Goal: Task Accomplishment & Management: Use online tool/utility

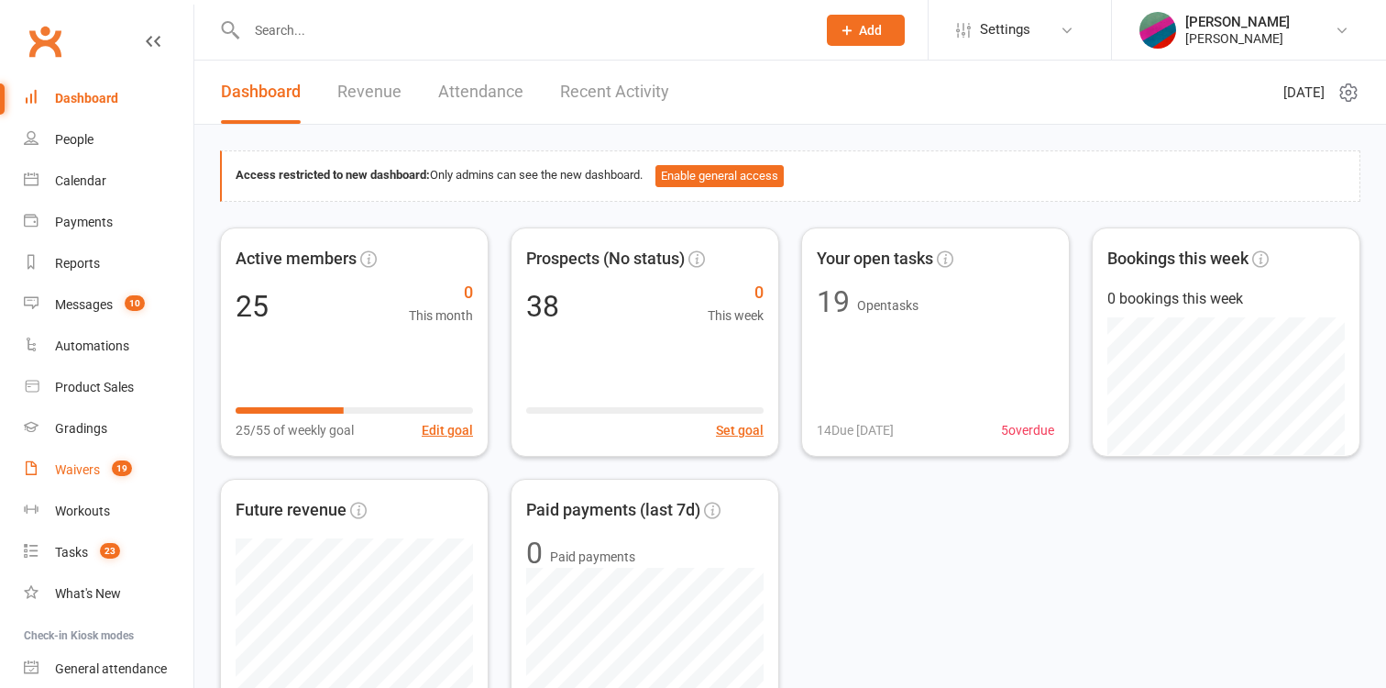
click at [88, 470] on div "Waivers" at bounding box center [77, 469] width 45 height 15
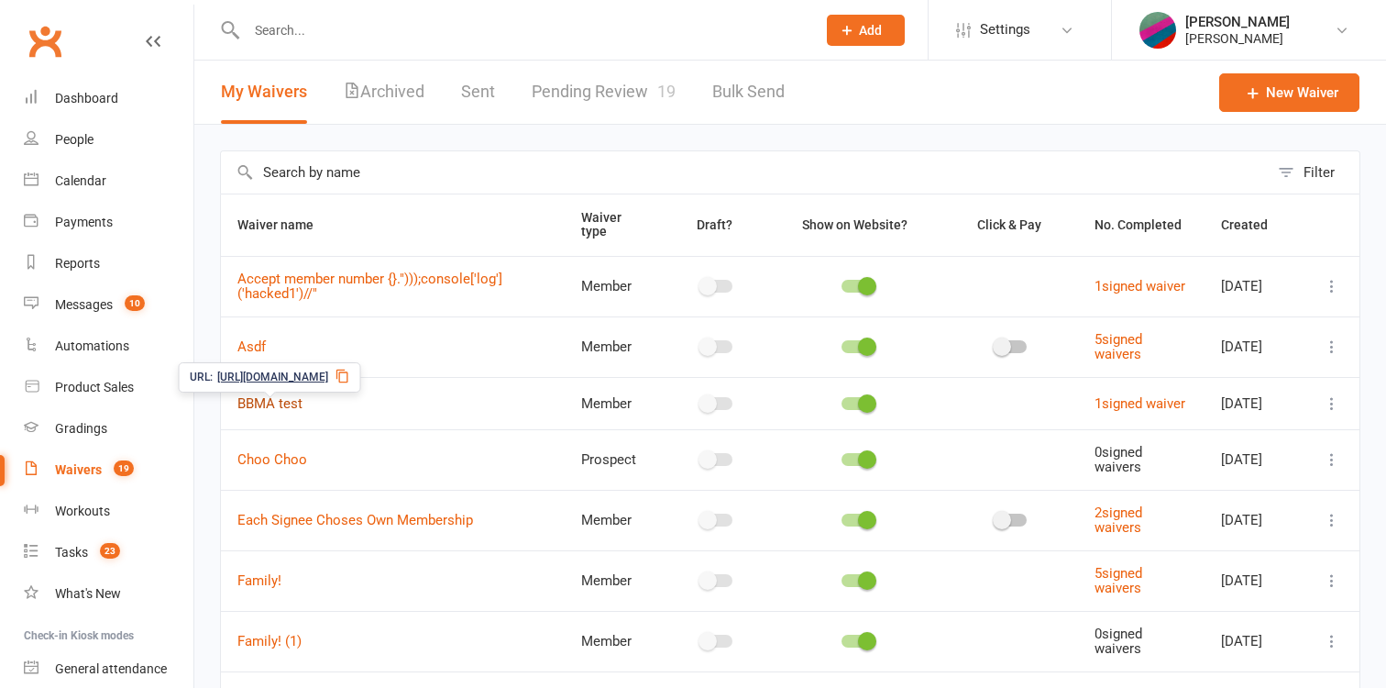
click at [278, 411] on link "BBMA test" at bounding box center [269, 403] width 65 height 17
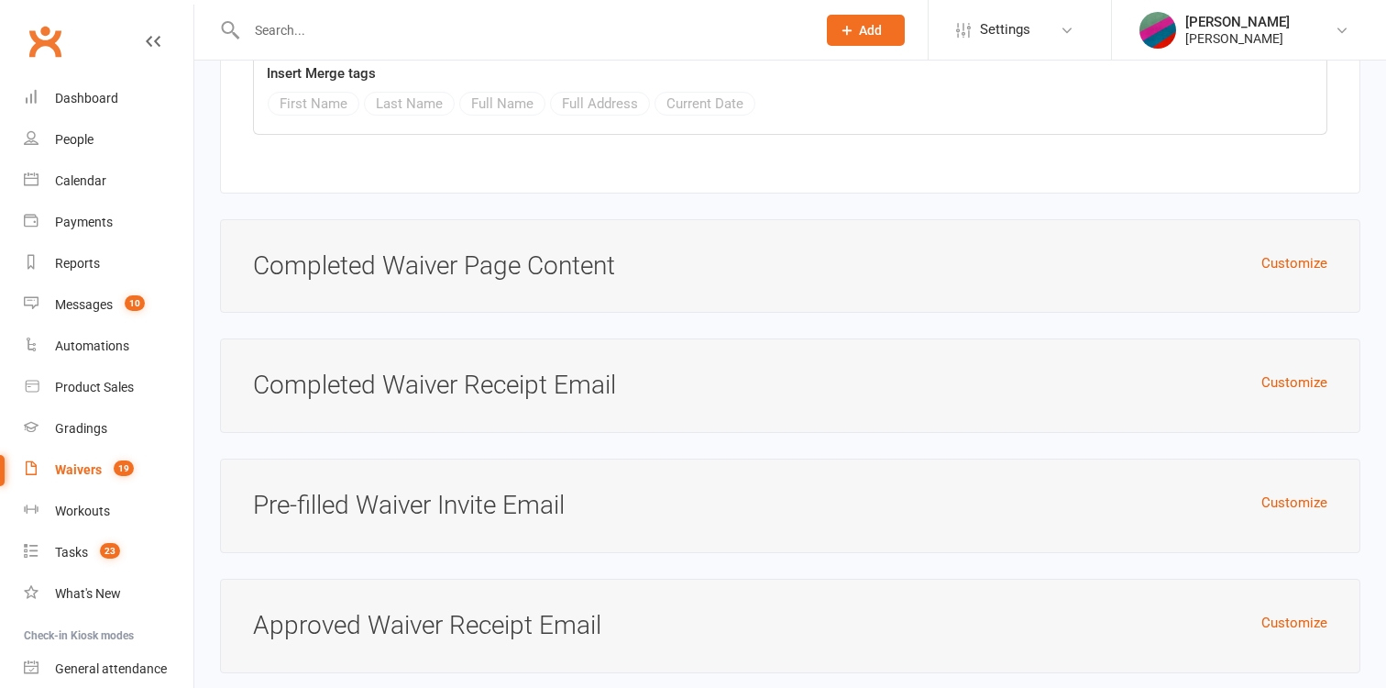
scroll to position [3596, 0]
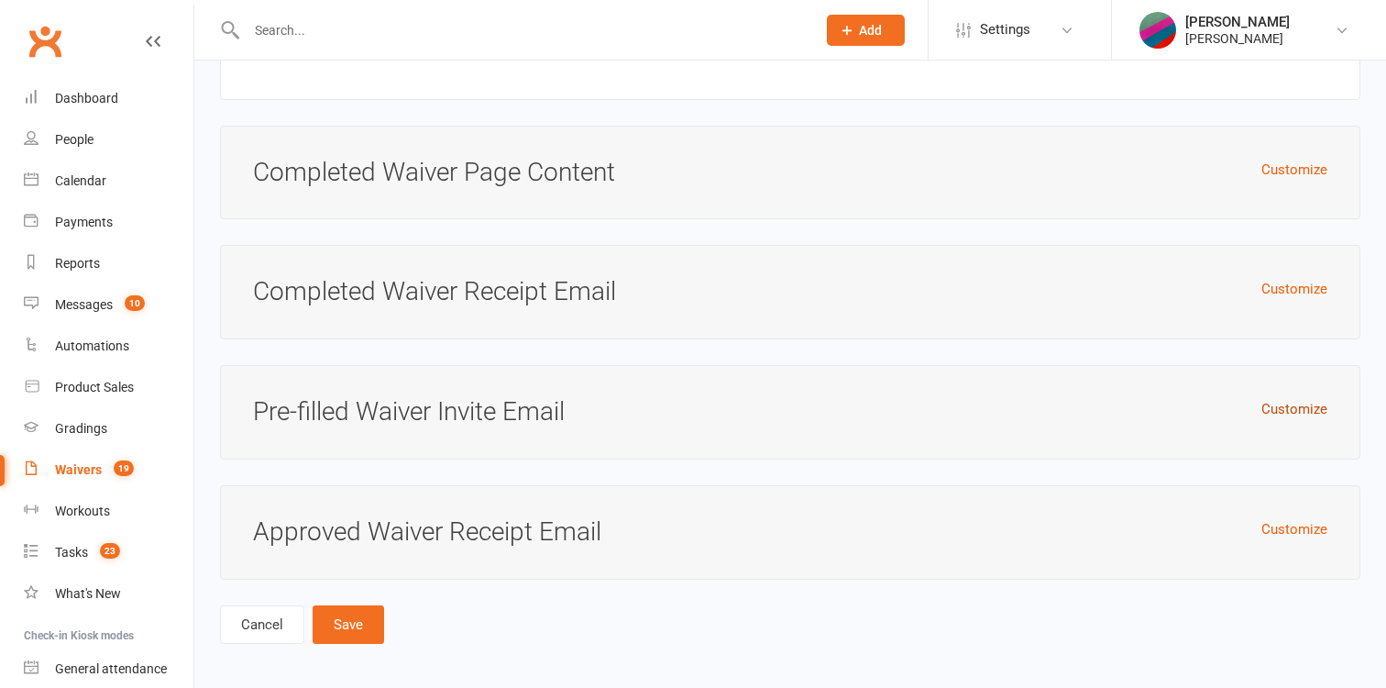
click at [1308, 406] on button "Customize" at bounding box center [1295, 409] width 66 height 22
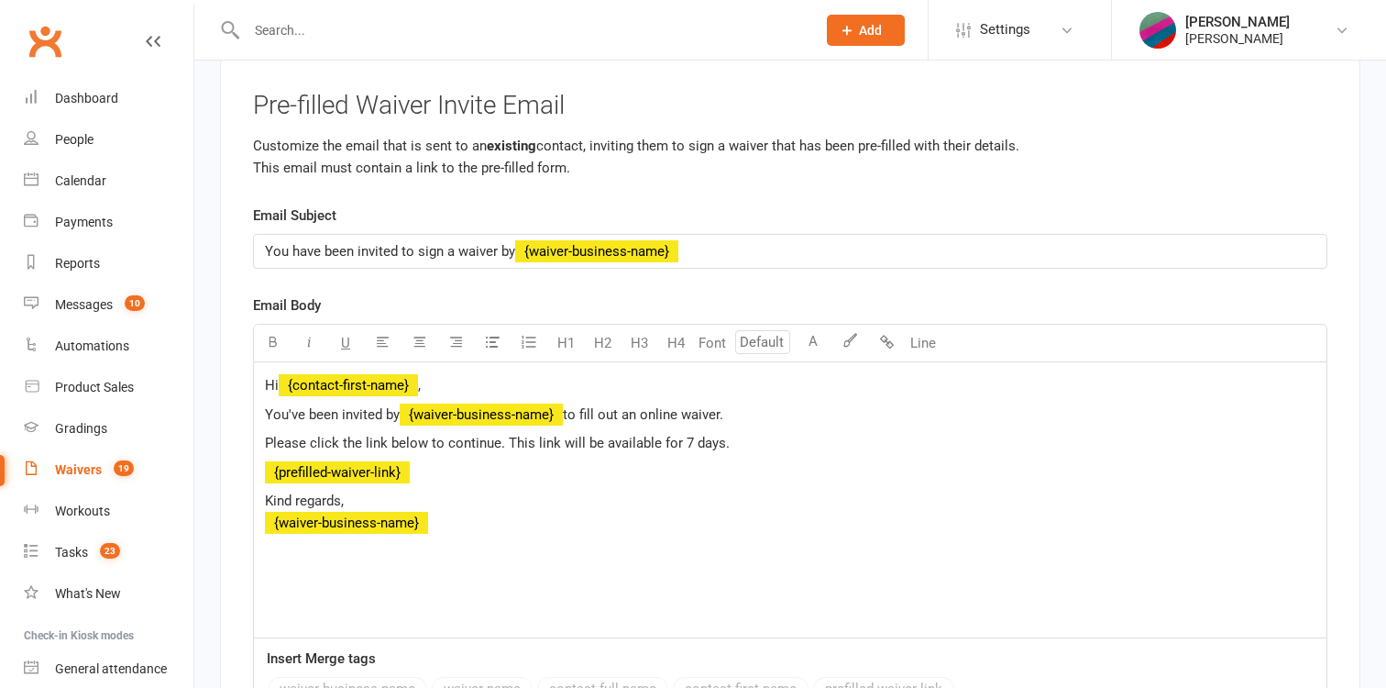
scroll to position [3904, 0]
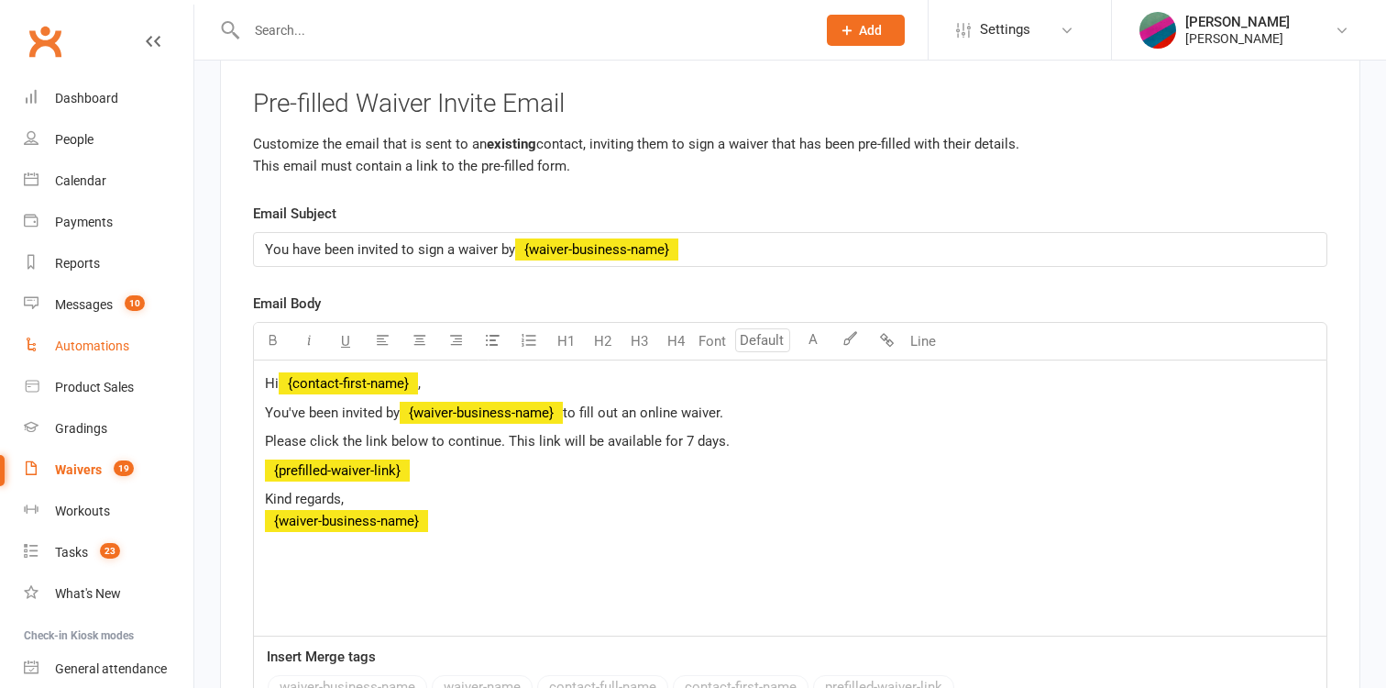
click at [119, 337] on link "Automations" at bounding box center [109, 346] width 170 height 41
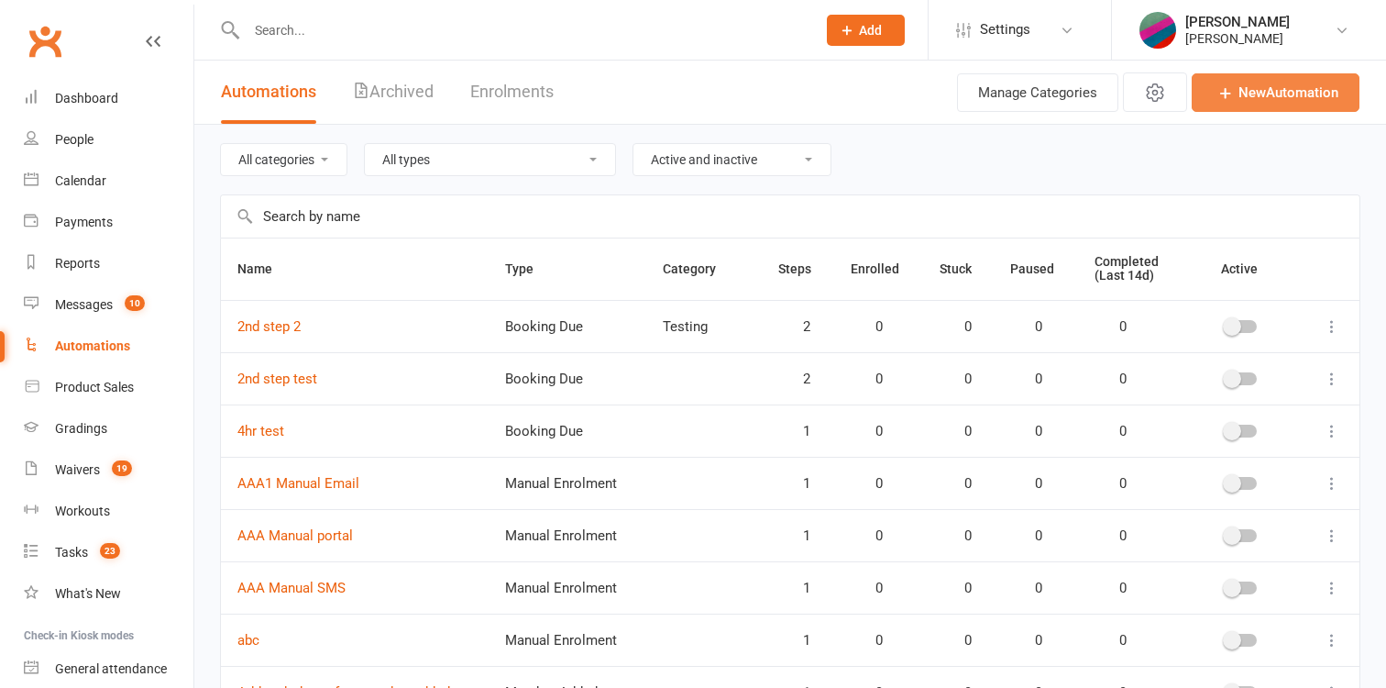
click at [1211, 88] on link "New Automation" at bounding box center [1276, 92] width 168 height 39
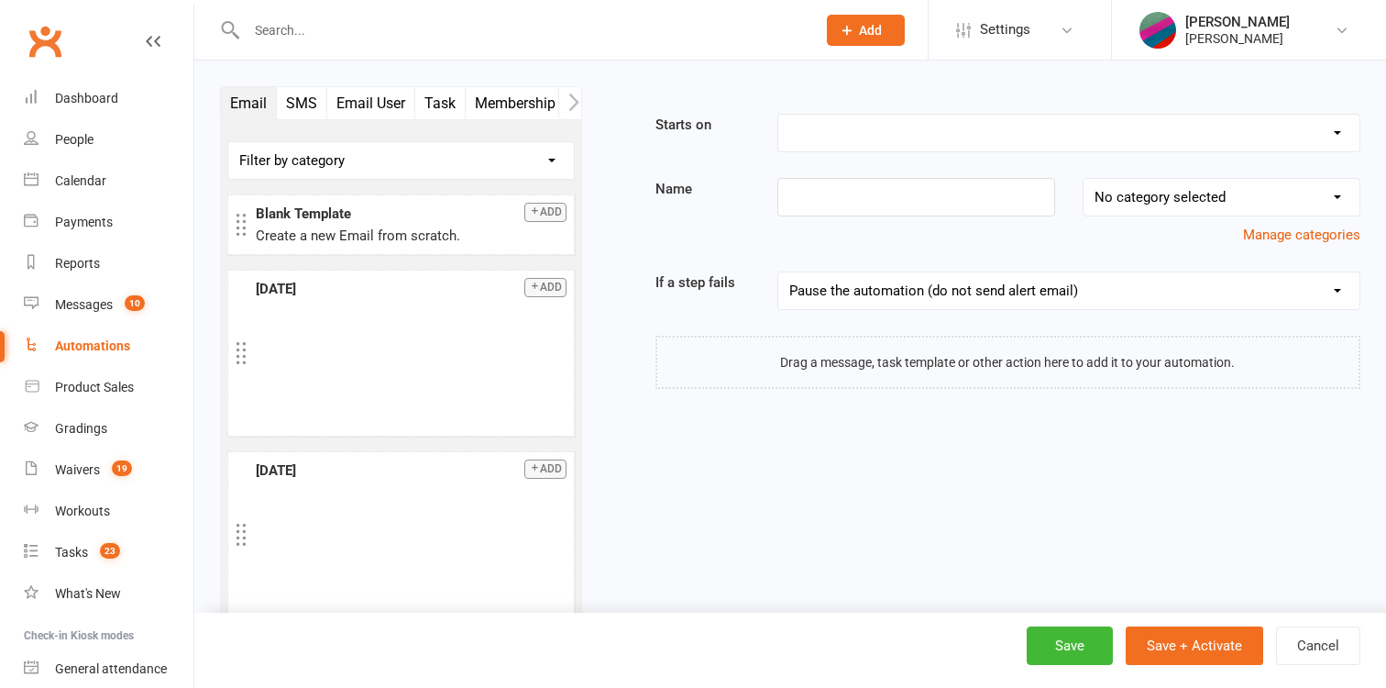
click at [779, 115] on select "Booking Cancelled Booking Due Booking Late-Cancelled Booking Marked Absent Book…" at bounding box center [1069, 133] width 581 height 37
select select "6"
click option "Contact Birthday" at bounding box center [0, 0] width 0 height 0
click at [327, 96] on button "Waivers" at bounding box center [310, 103] width 71 height 32
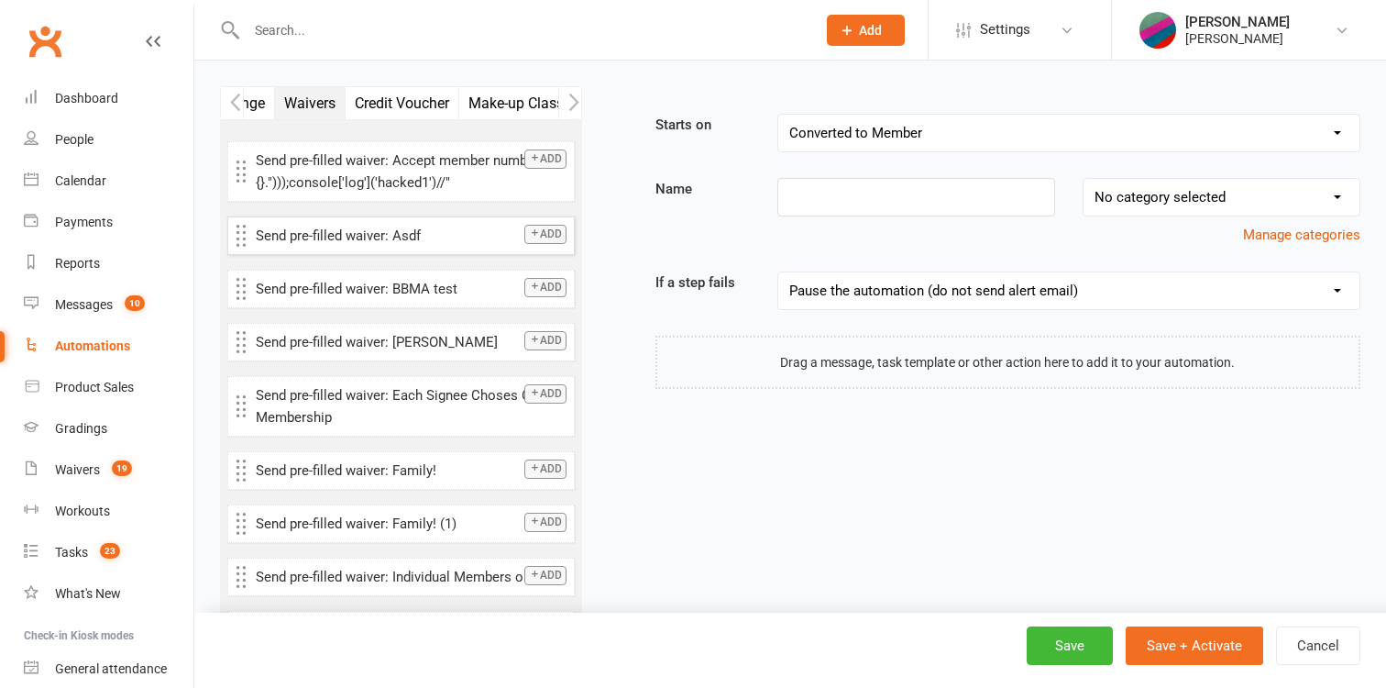
click at [540, 237] on icon "button" at bounding box center [534, 232] width 11 height 11
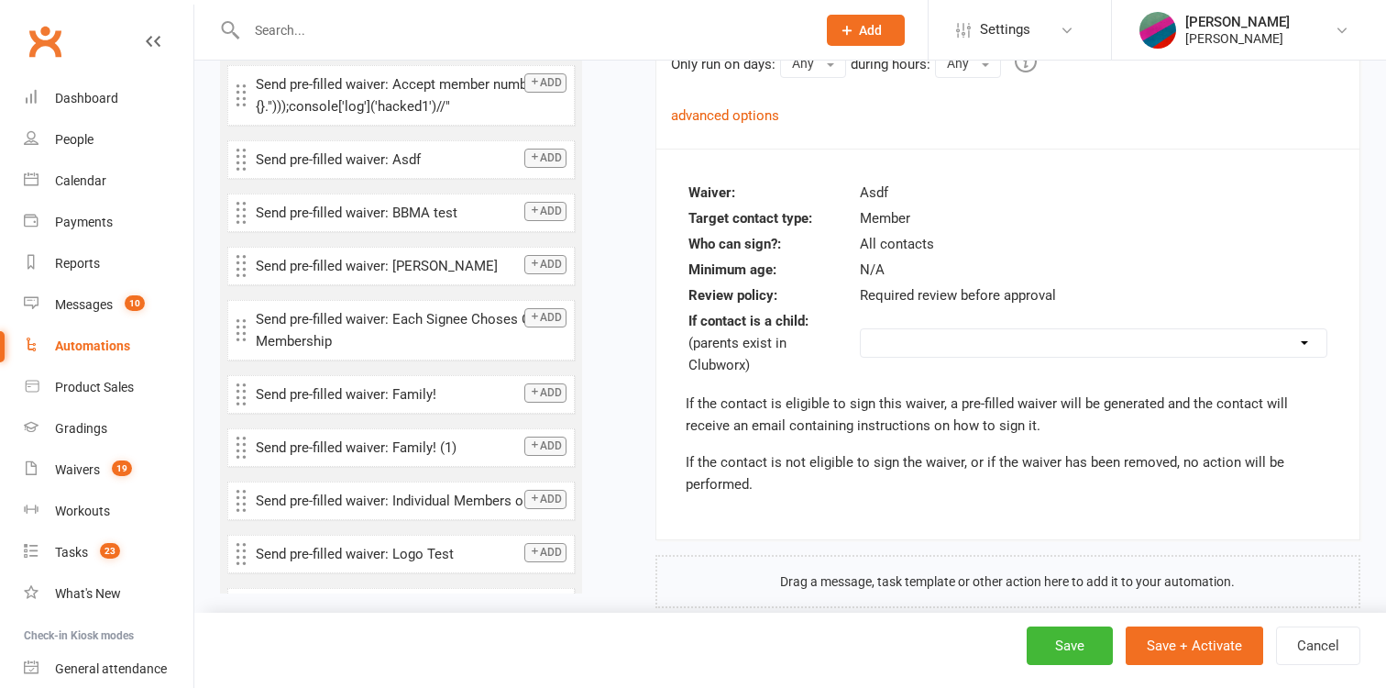
scroll to position [370, 0]
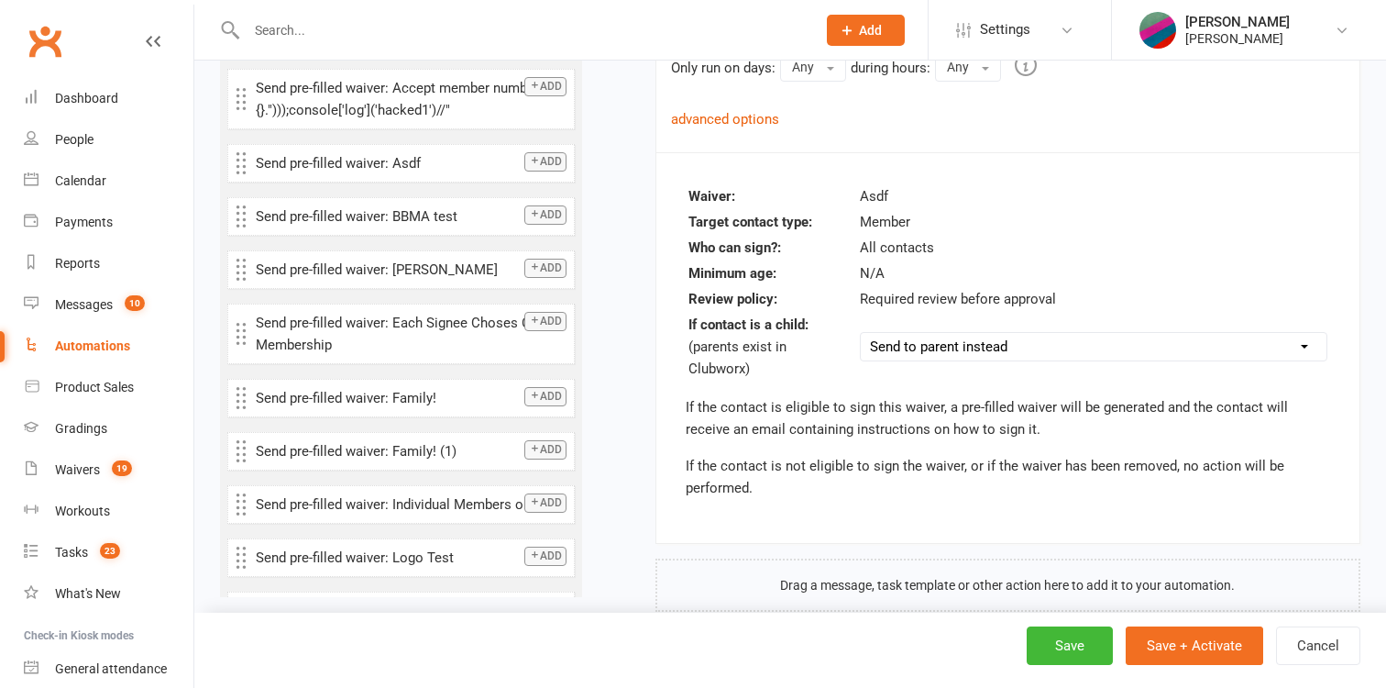
click option "Send to parent instead" at bounding box center [0, 0] width 0 height 0
select select "send_to_child"
click option "Send to this contact (will not be sent if child is under 18 years old)" at bounding box center [0, 0] width 0 height 0
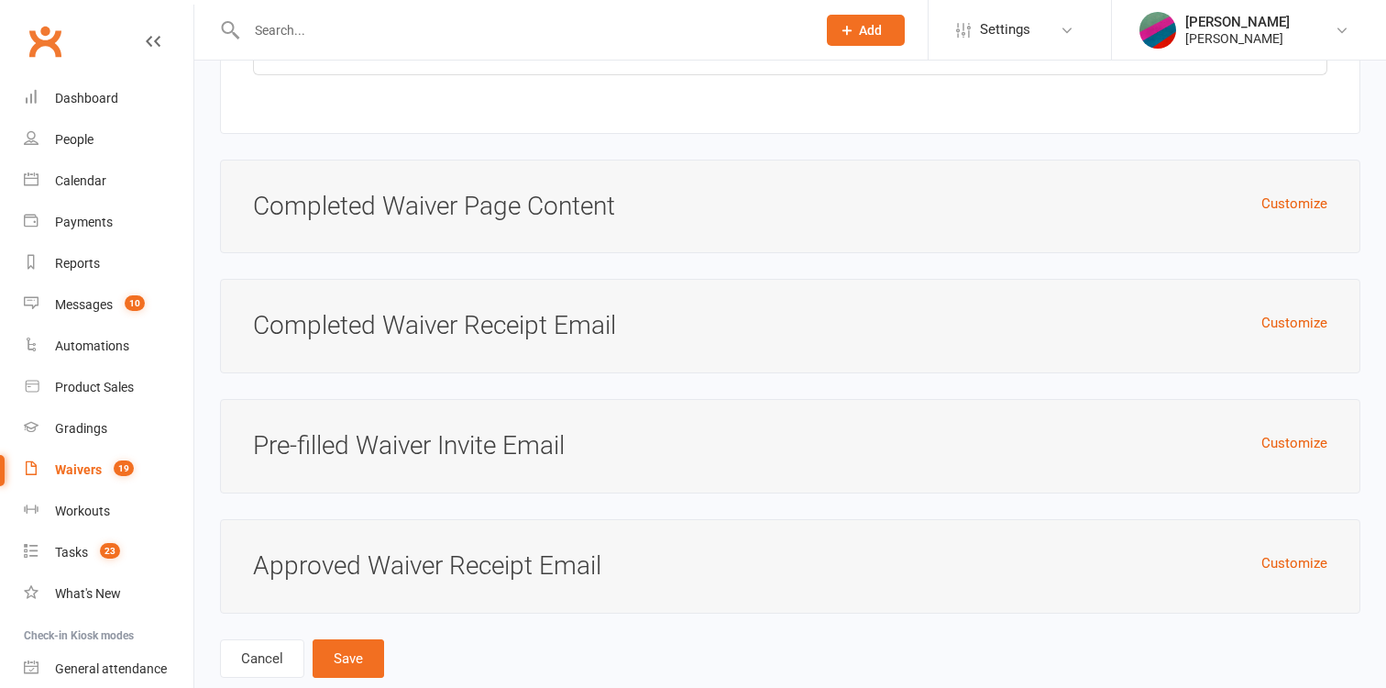
scroll to position [3596, 0]
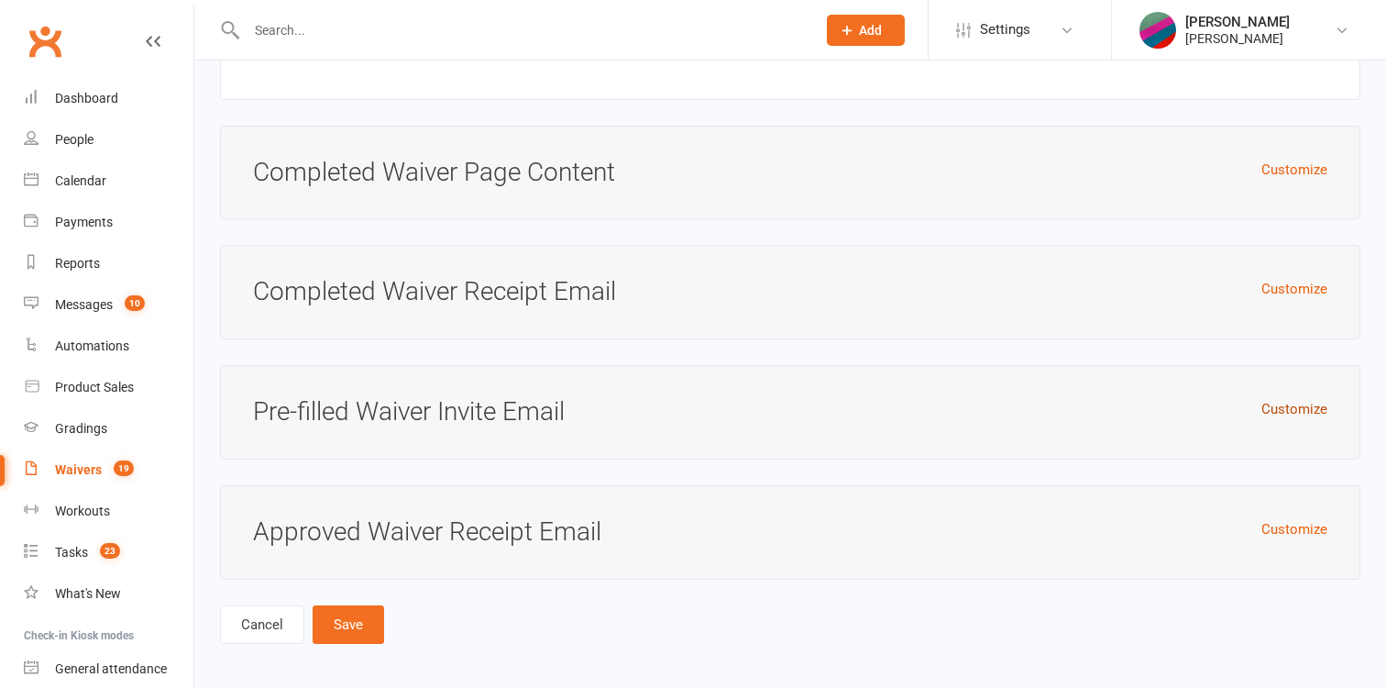
click at [1292, 406] on button "Customize" at bounding box center [1295, 409] width 66 height 22
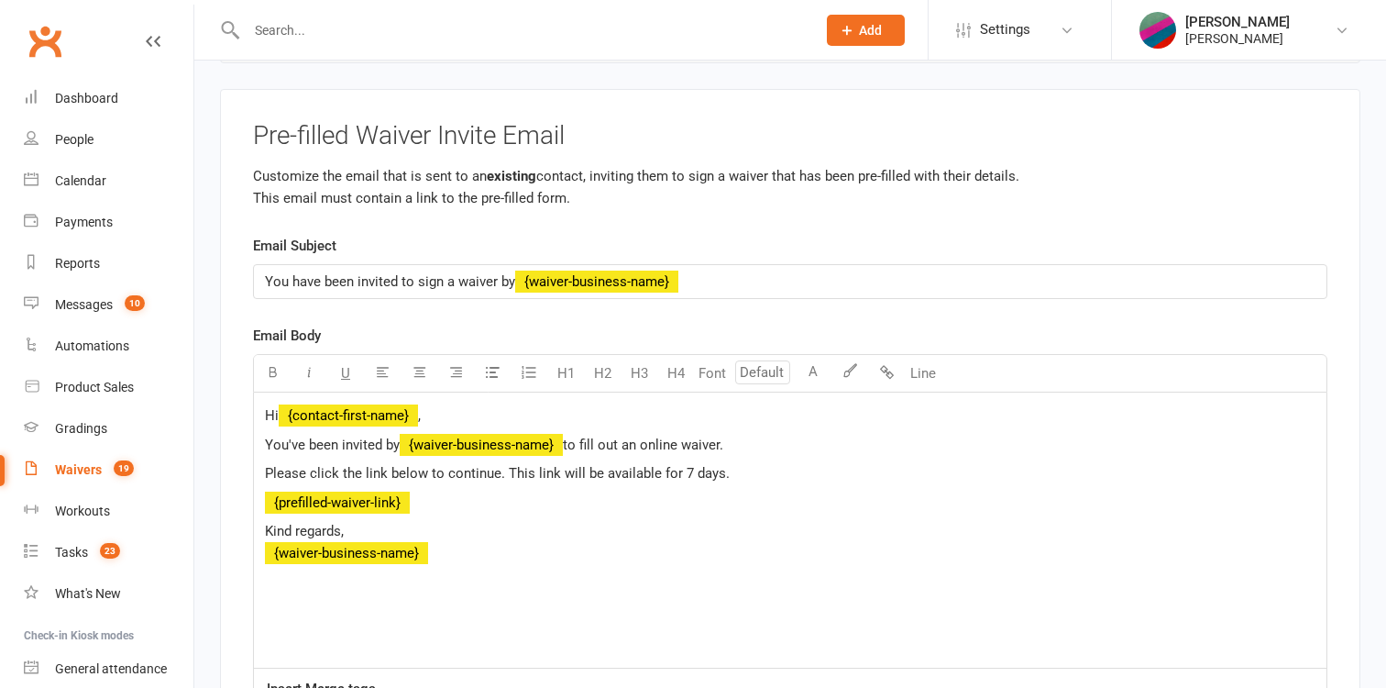
scroll to position [3869, 0]
